Goal: Task Accomplishment & Management: Manage account settings

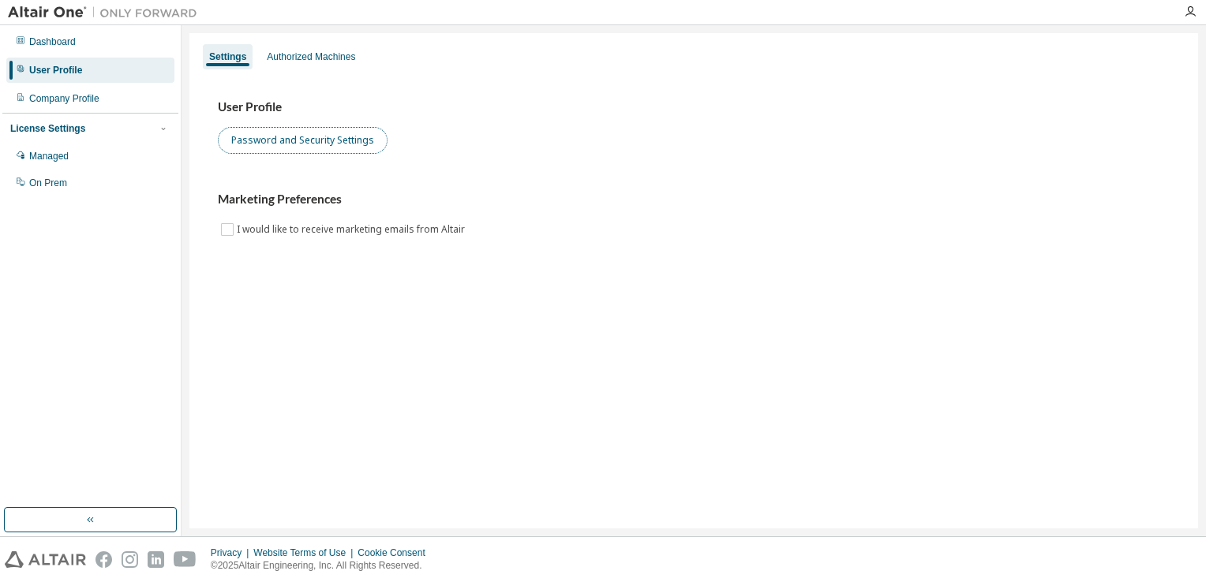
click at [309, 140] on button "Password and Security Settings" at bounding box center [303, 140] width 170 height 27
click at [343, 140] on button "Password and Security Settings" at bounding box center [303, 140] width 170 height 27
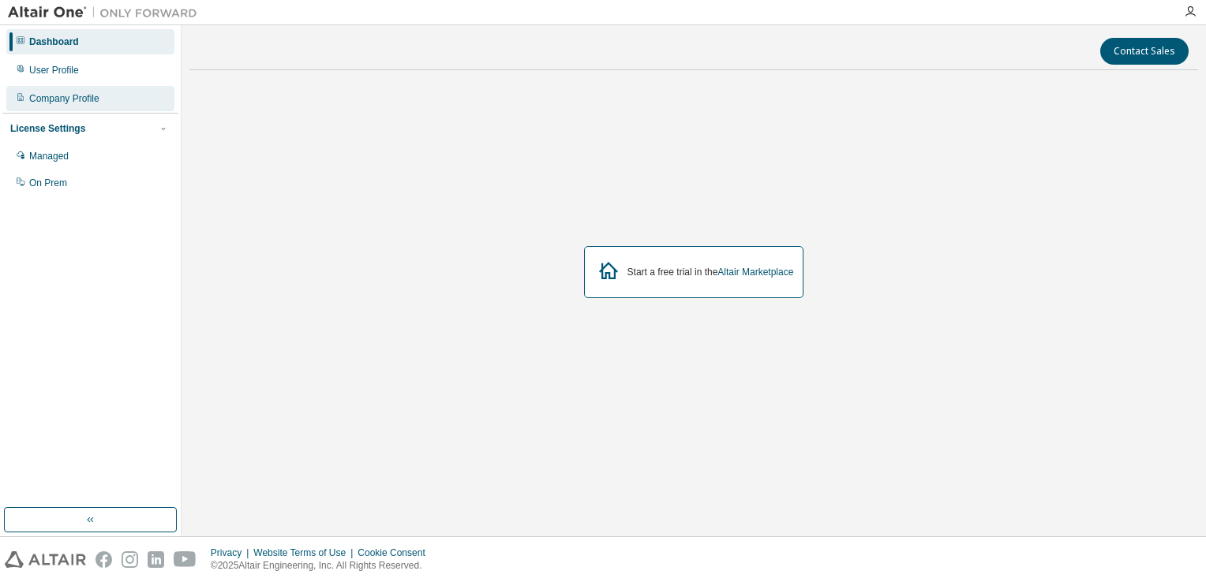
click at [84, 90] on div "Company Profile" at bounding box center [90, 98] width 168 height 25
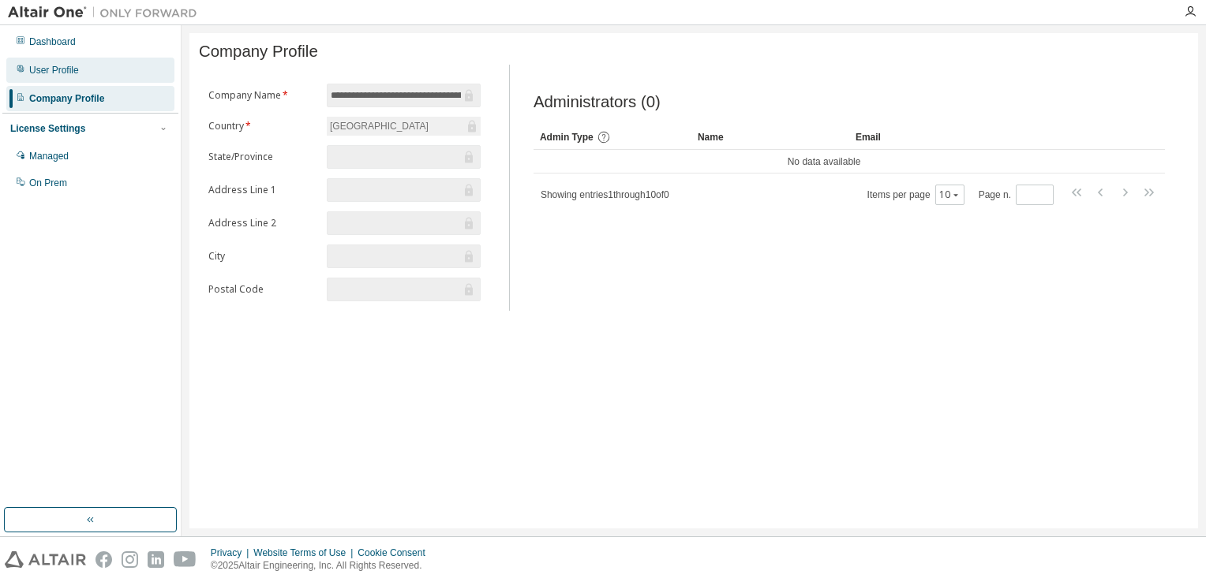
click at [88, 74] on div "User Profile" at bounding box center [90, 70] width 168 height 25
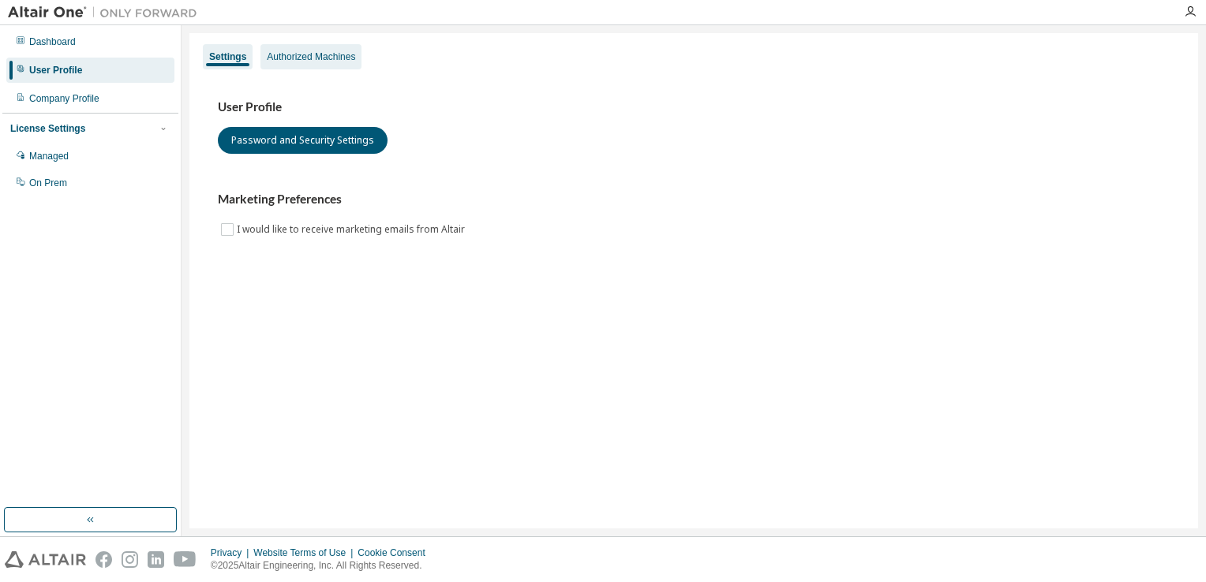
click at [309, 55] on div "Authorized Machines" at bounding box center [311, 57] width 88 height 13
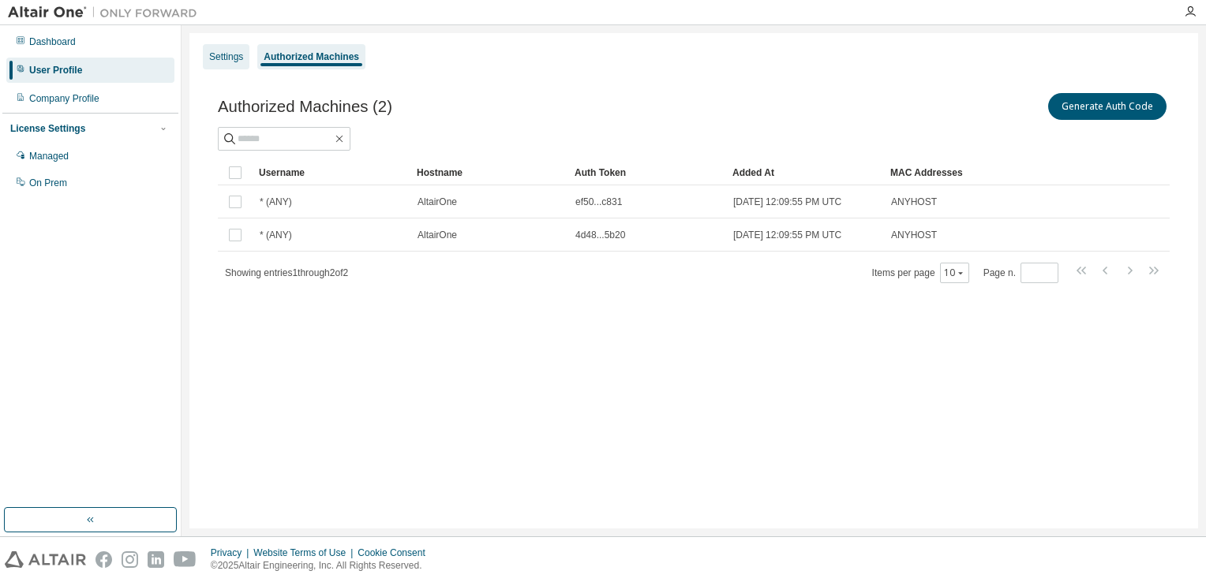
click at [225, 65] on div "Settings" at bounding box center [226, 56] width 47 height 25
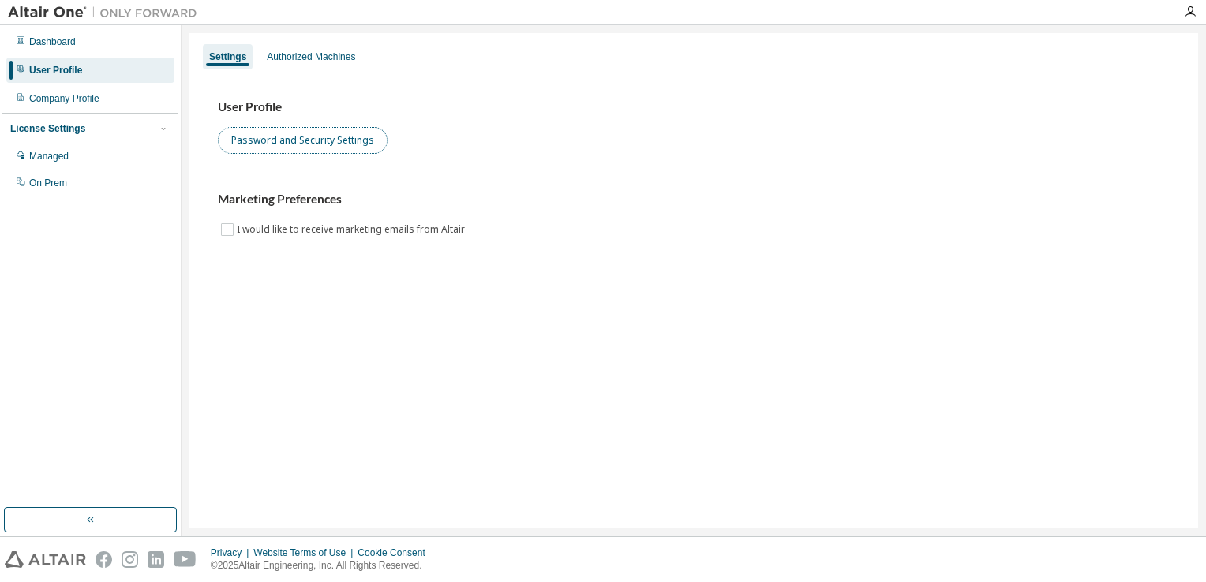
click at [264, 140] on button "Password and Security Settings" at bounding box center [303, 140] width 170 height 27
